Goal: Information Seeking & Learning: Learn about a topic

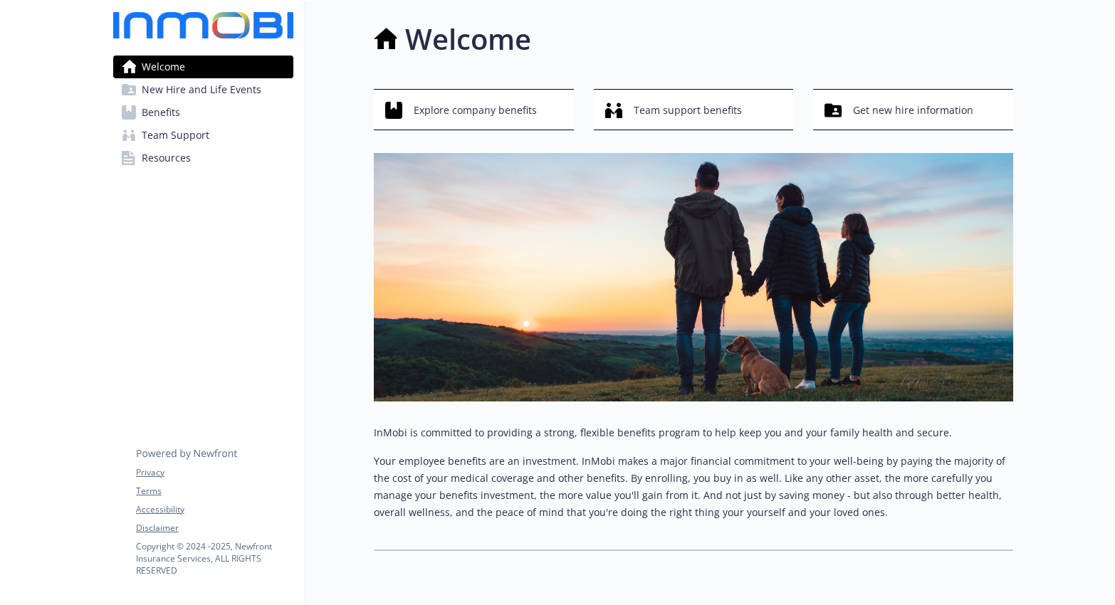
click at [188, 117] on link "Benefits" at bounding box center [203, 112] width 180 height 23
